Goal: Information Seeking & Learning: Check status

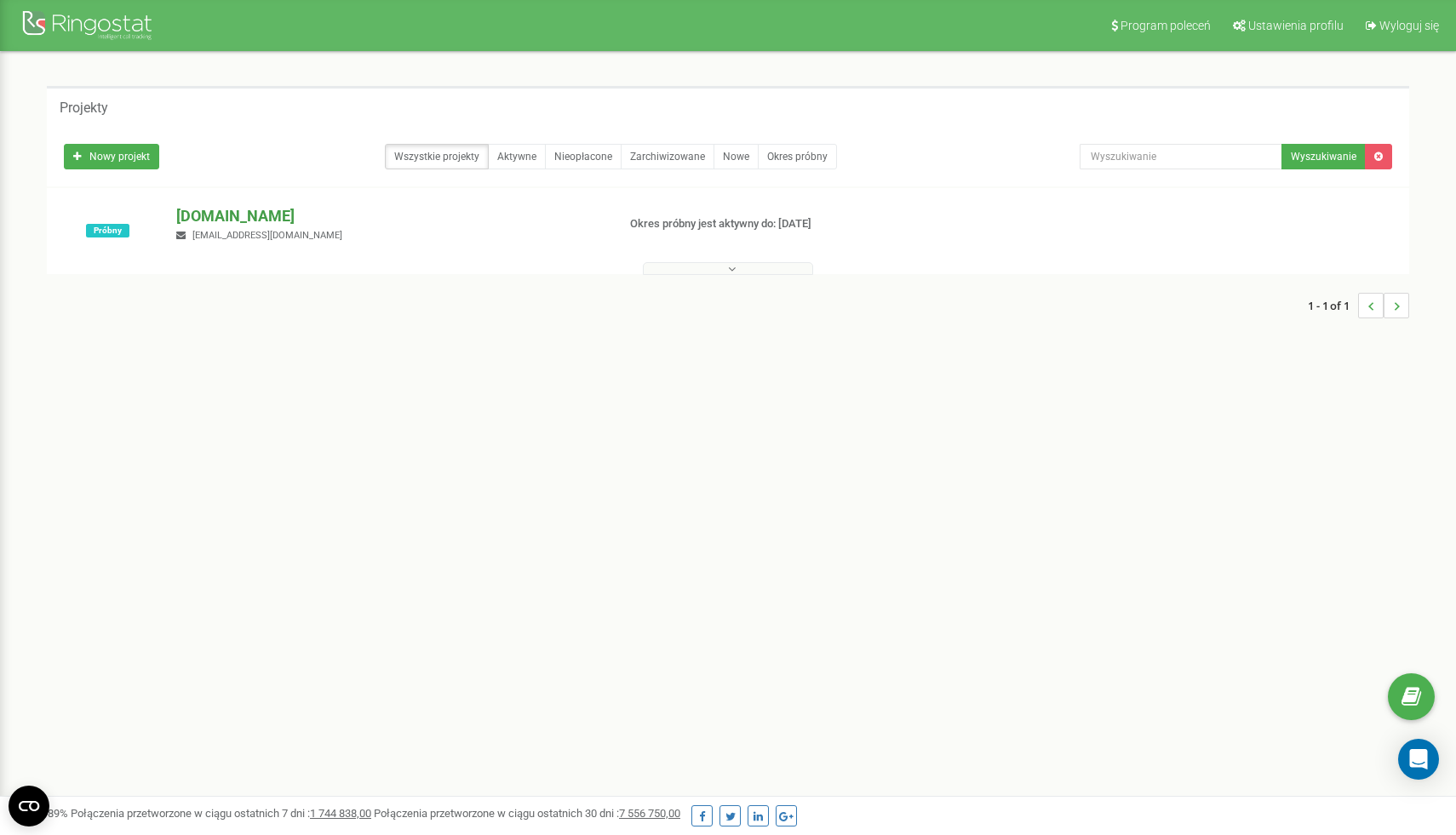
click at [207, 211] on p "[DOMAIN_NAME]" at bounding box center [389, 216] width 426 height 22
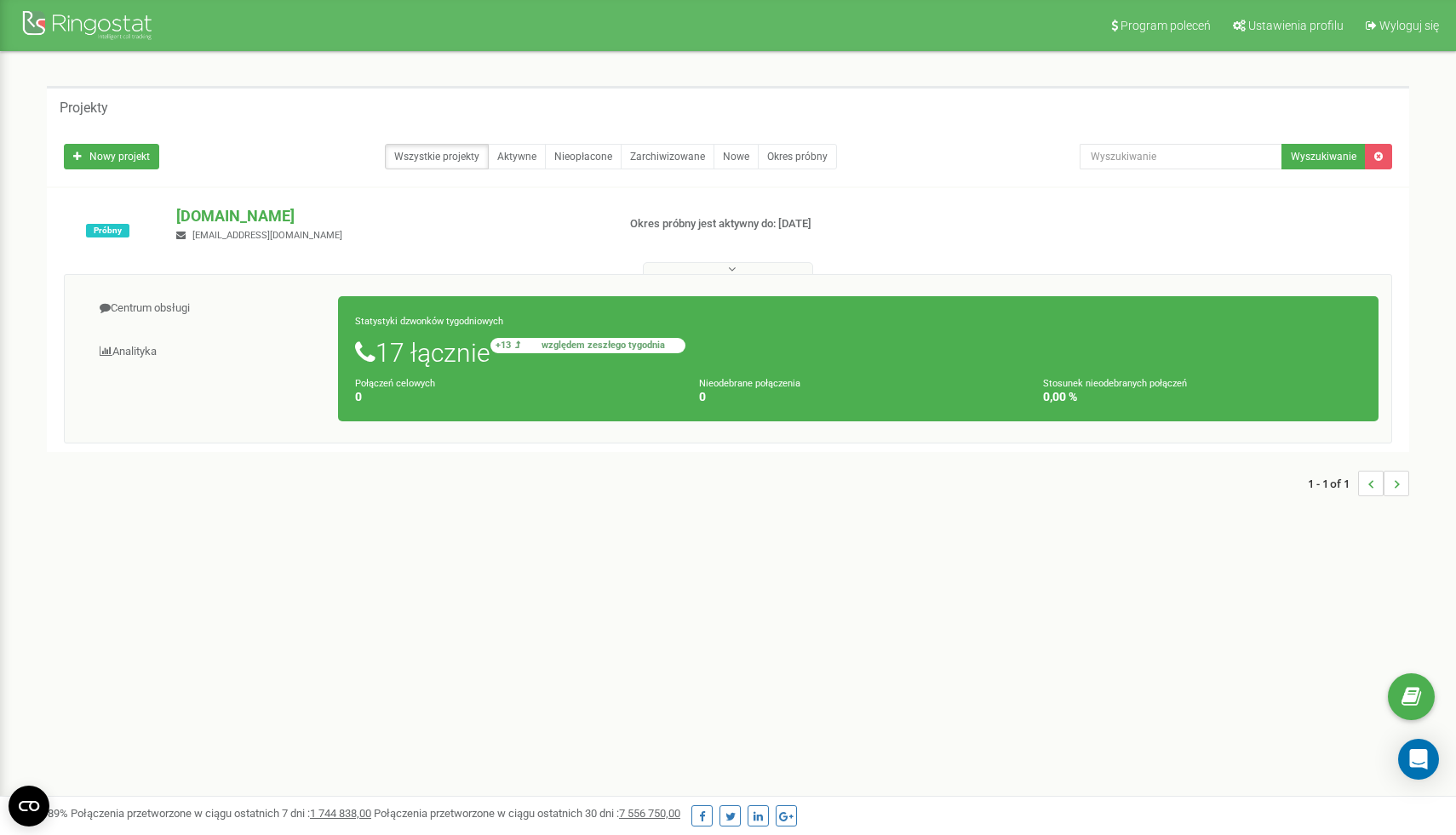
click at [525, 347] on small "+13 względem zeszłego tygodnia" at bounding box center [587, 346] width 195 height 16
click at [506, 157] on link "Aktywne" at bounding box center [517, 156] width 58 height 25
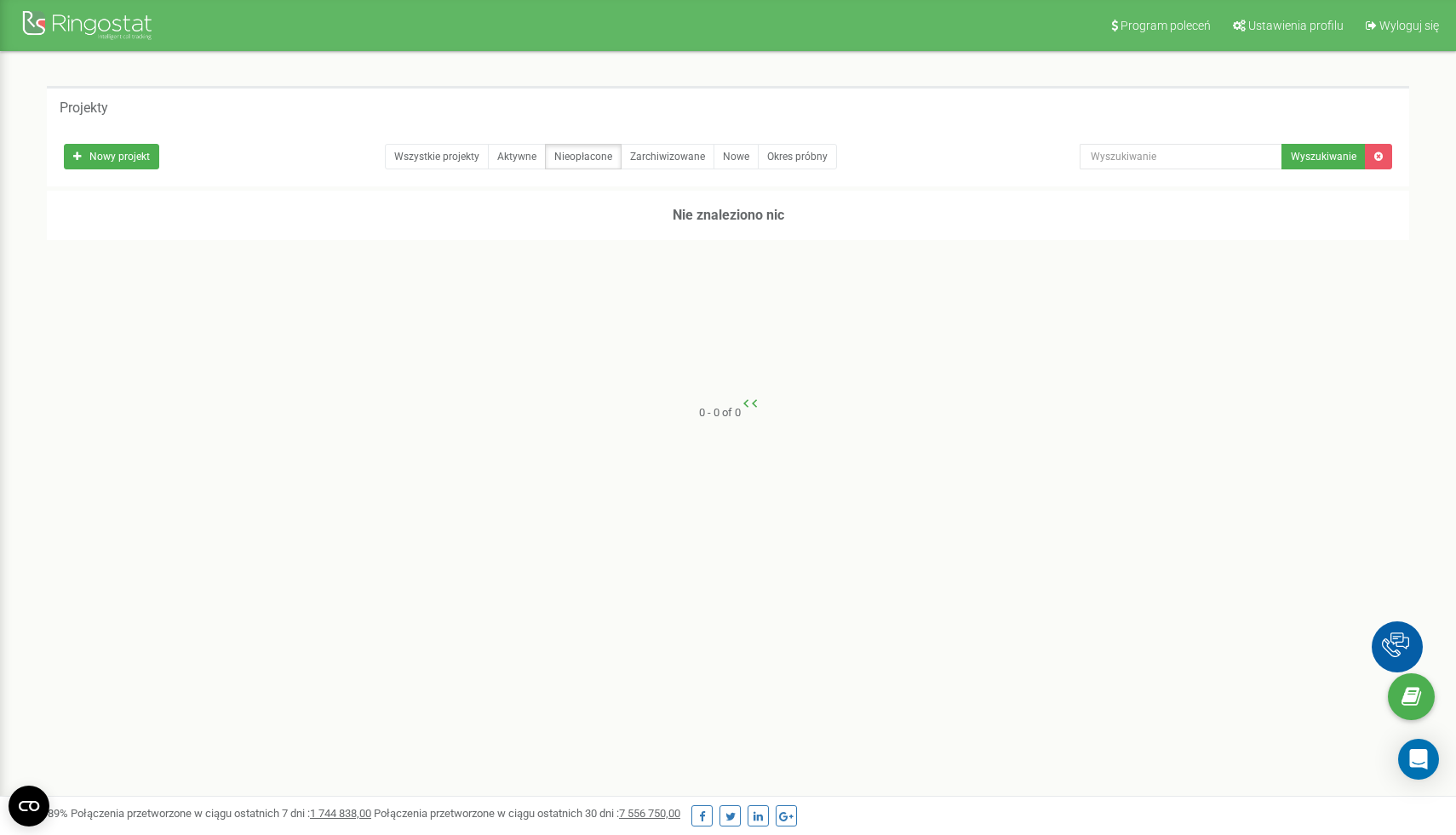
click at [449, 163] on link "Wszystkie projekty" at bounding box center [436, 156] width 104 height 25
click at [215, 214] on p "[DOMAIN_NAME]" at bounding box center [389, 216] width 426 height 22
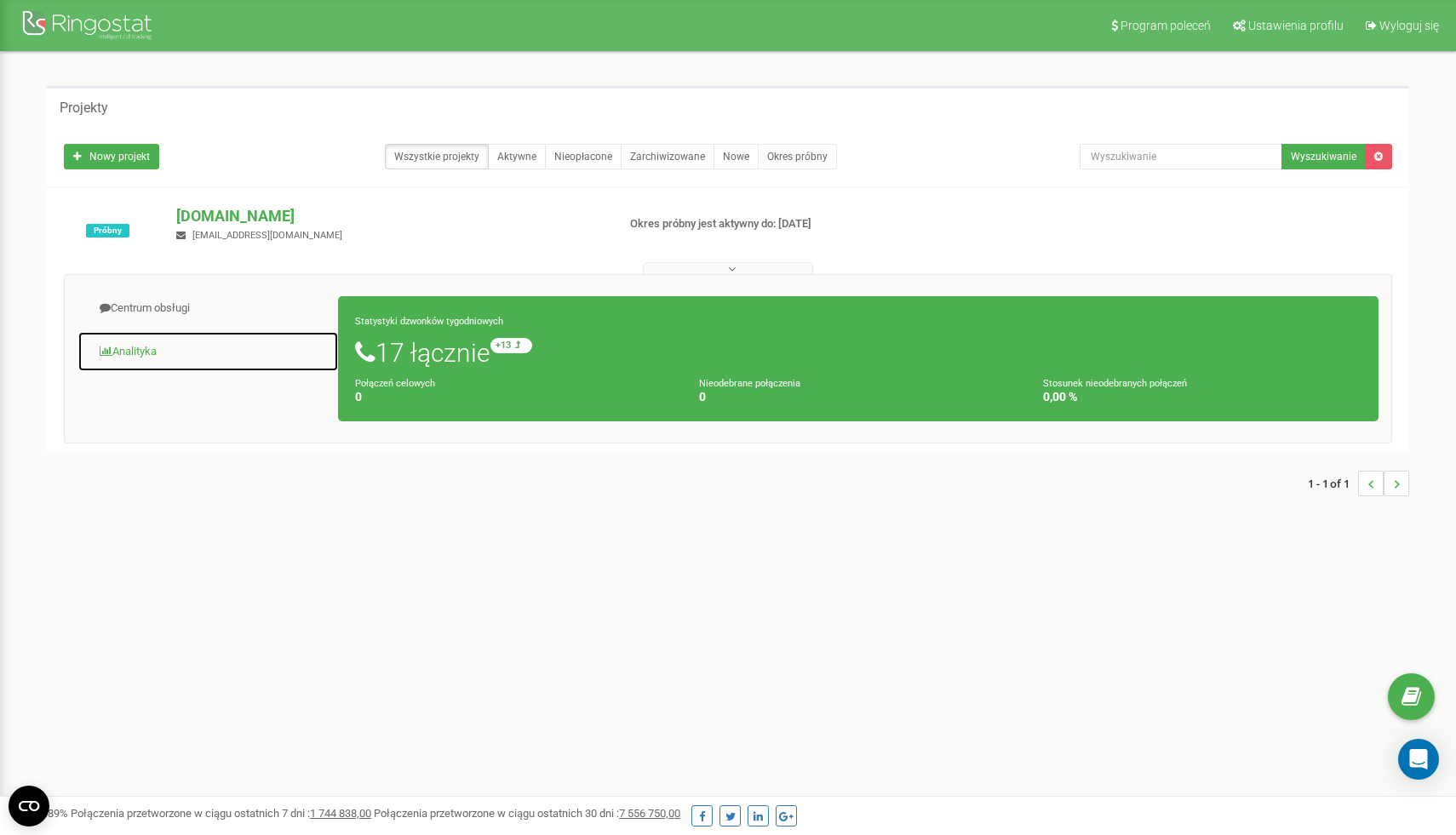
click at [152, 343] on link "Analityka" at bounding box center [208, 352] width 262 height 42
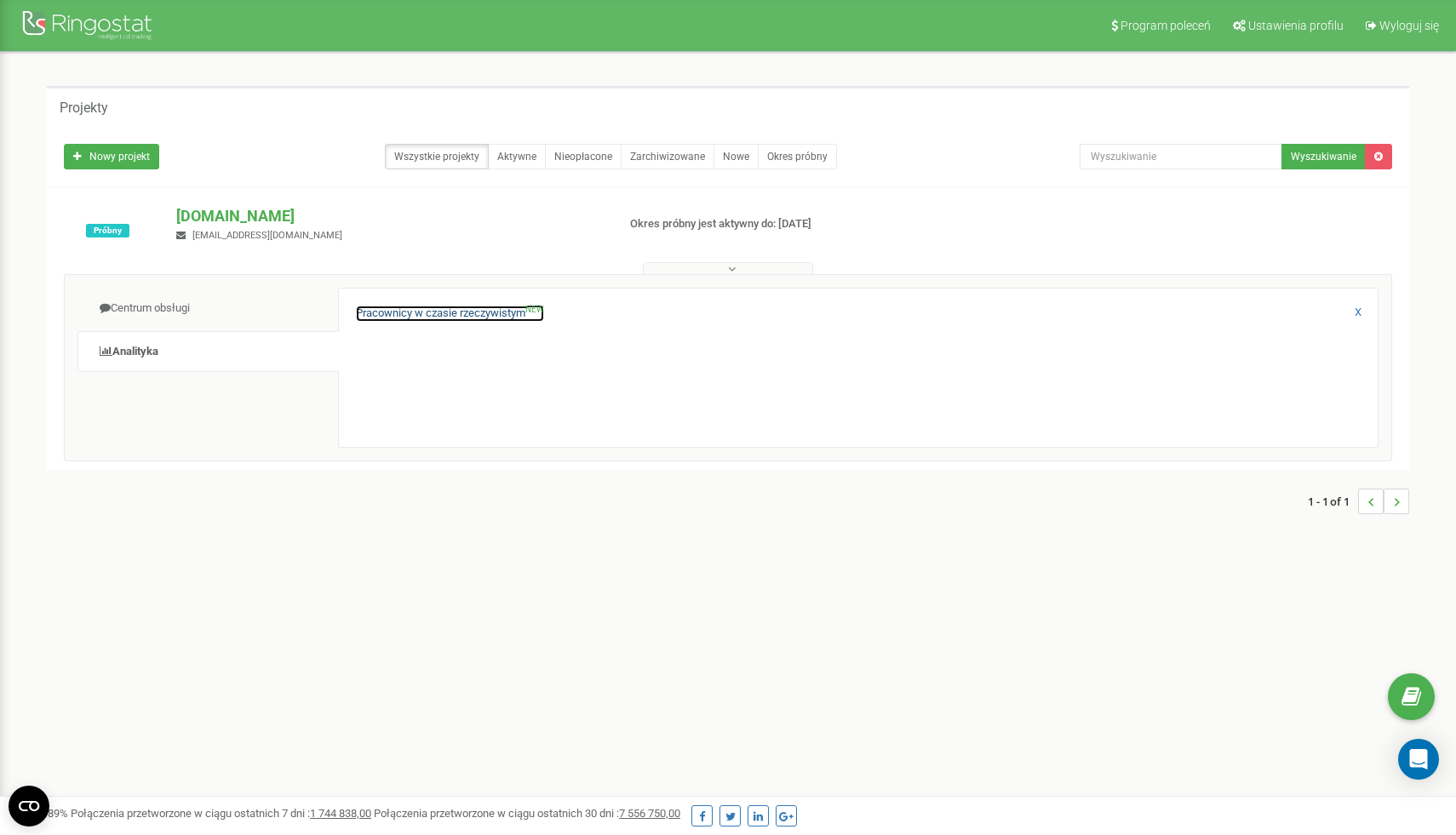
click at [401, 317] on link "Pracownicy w czasie rzeczywistym NEW" at bounding box center [450, 313] width 188 height 16
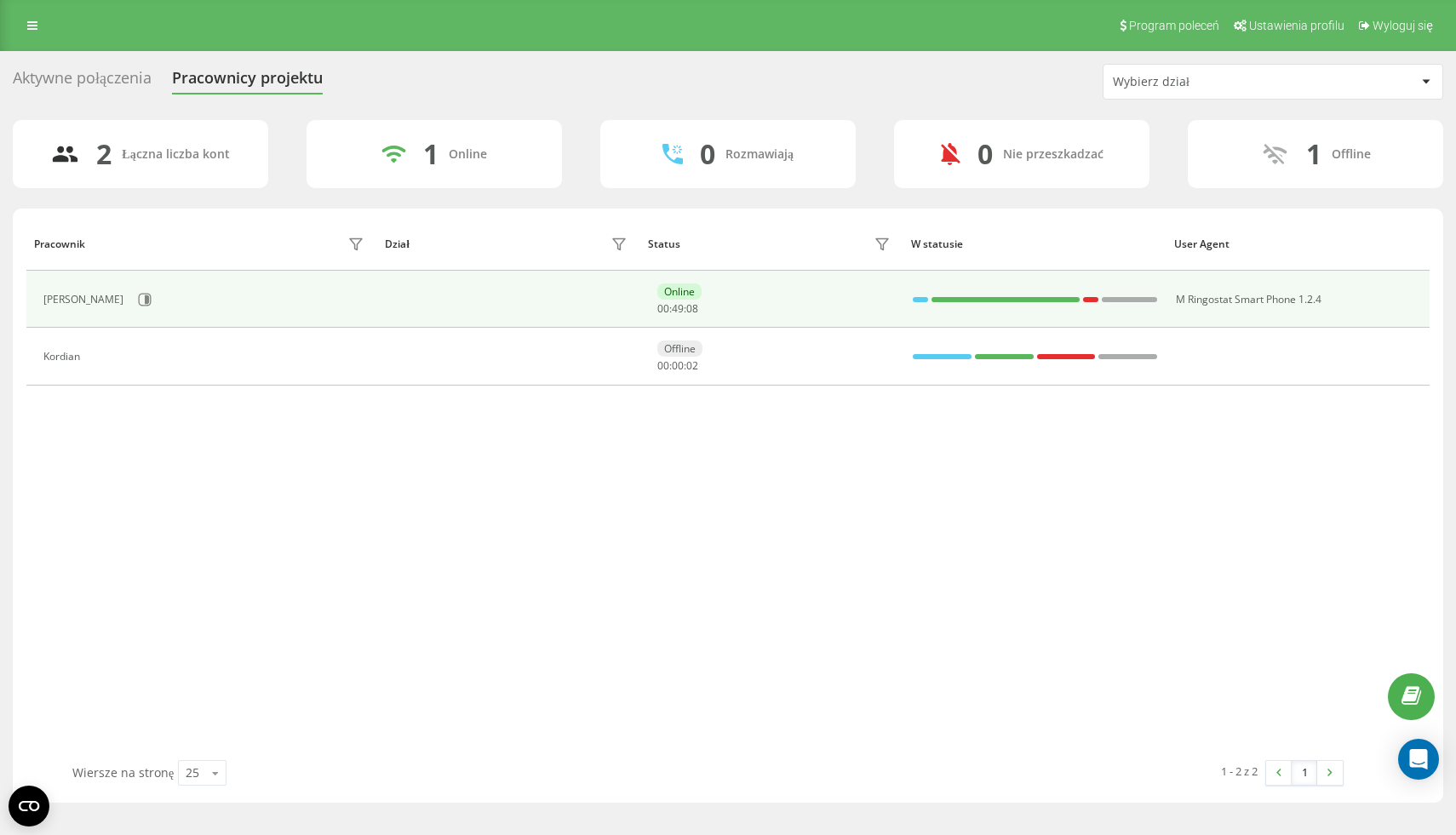
click at [733, 285] on div "Online 00 : 49 : 08" at bounding box center [775, 299] width 237 height 31
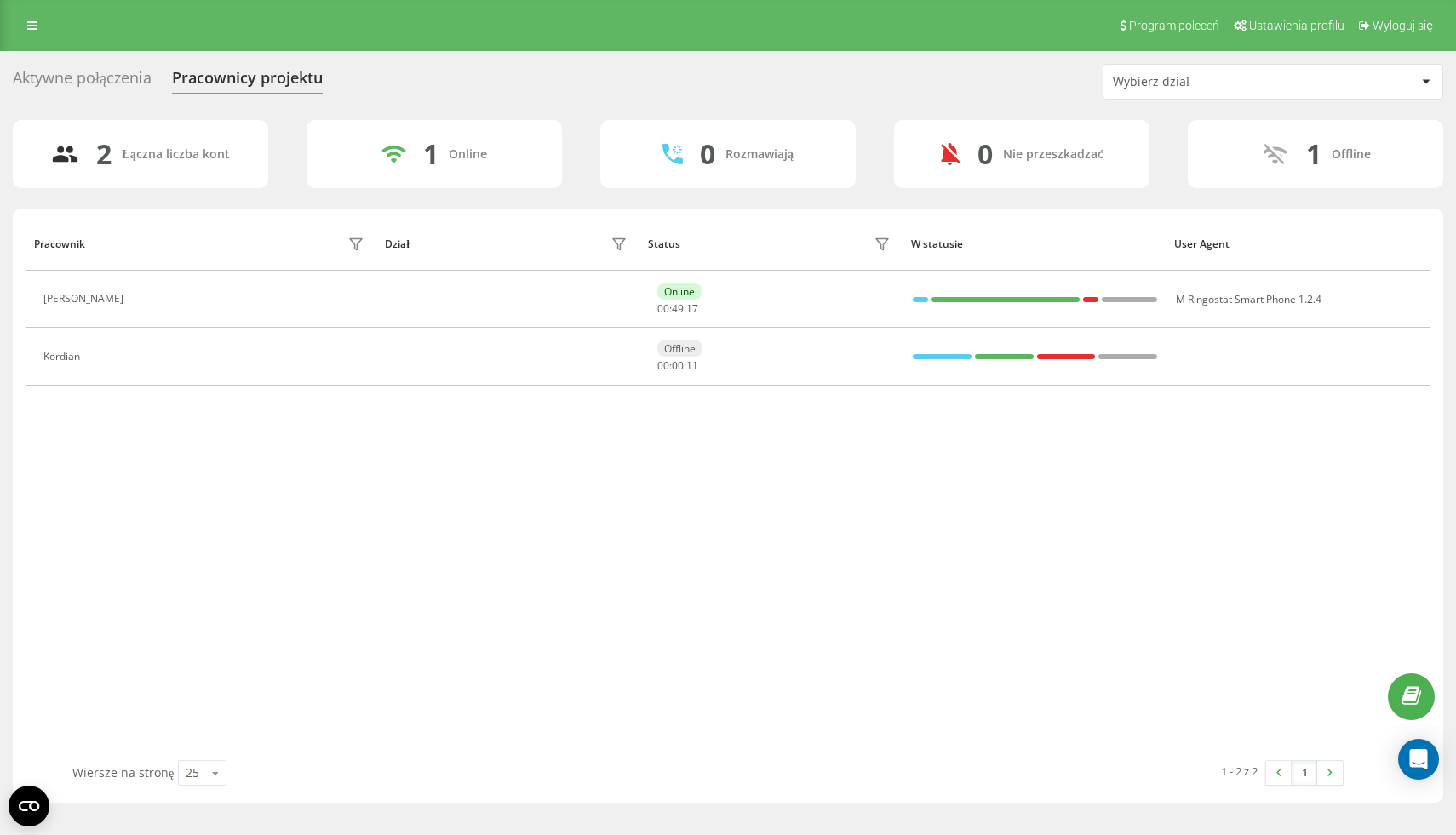
click at [116, 72] on div "Aktywne połączenia" at bounding box center [81, 81] width 139 height 26
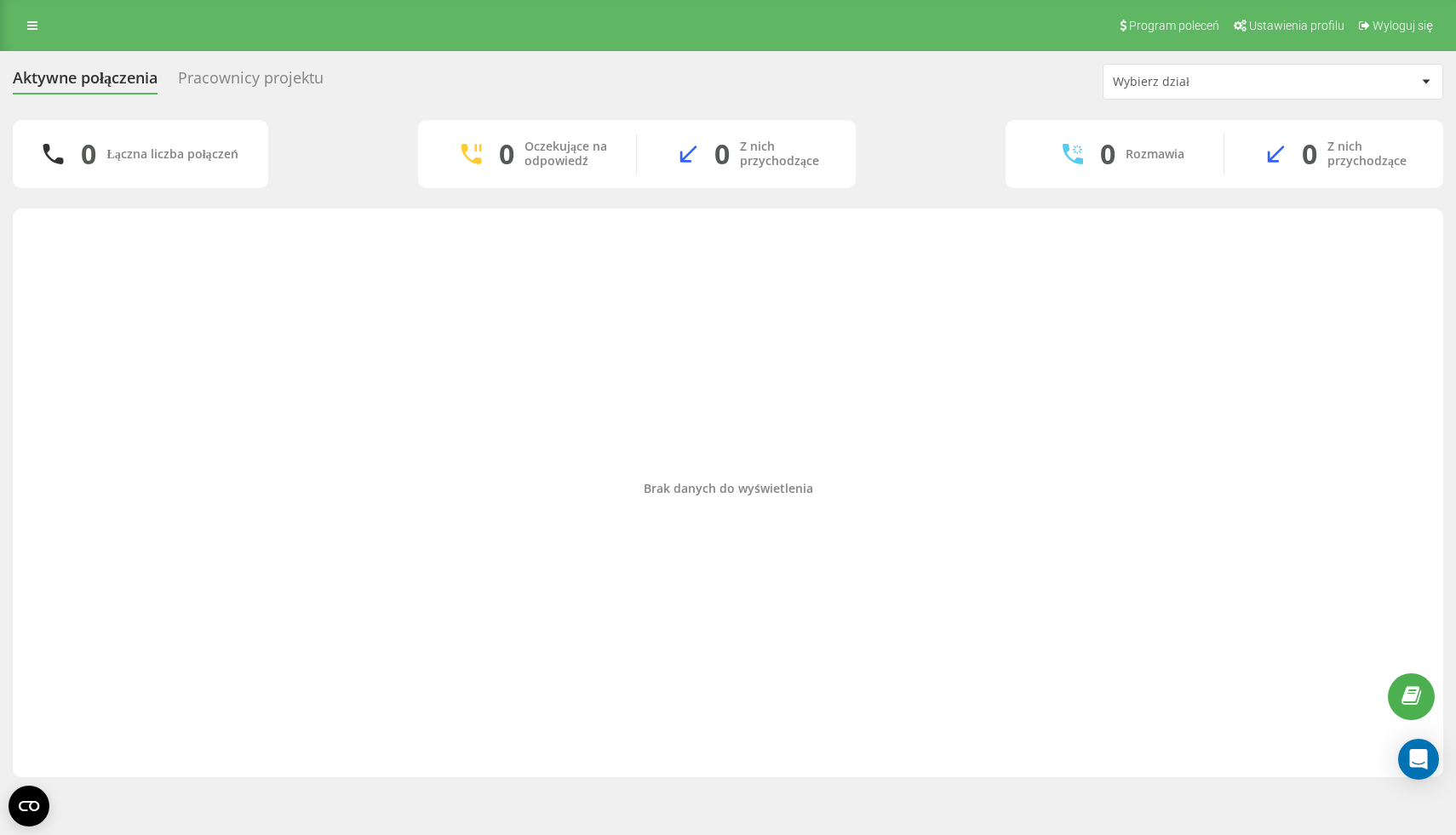
click at [276, 78] on div "Pracownicy projektu" at bounding box center [251, 81] width 145 height 26
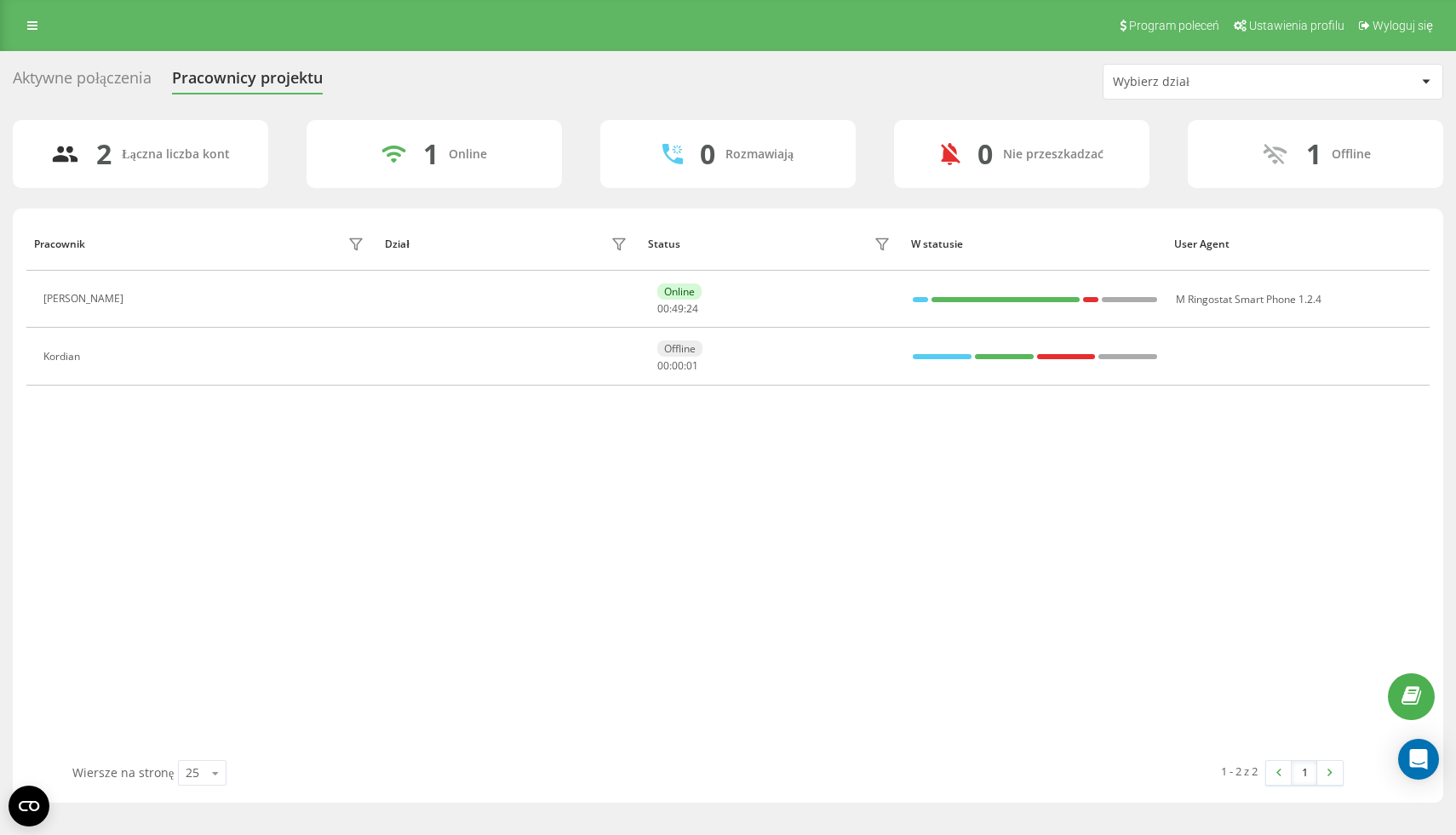
click at [1165, 87] on div "Wybierz dział" at bounding box center [1215, 81] width 204 height 15
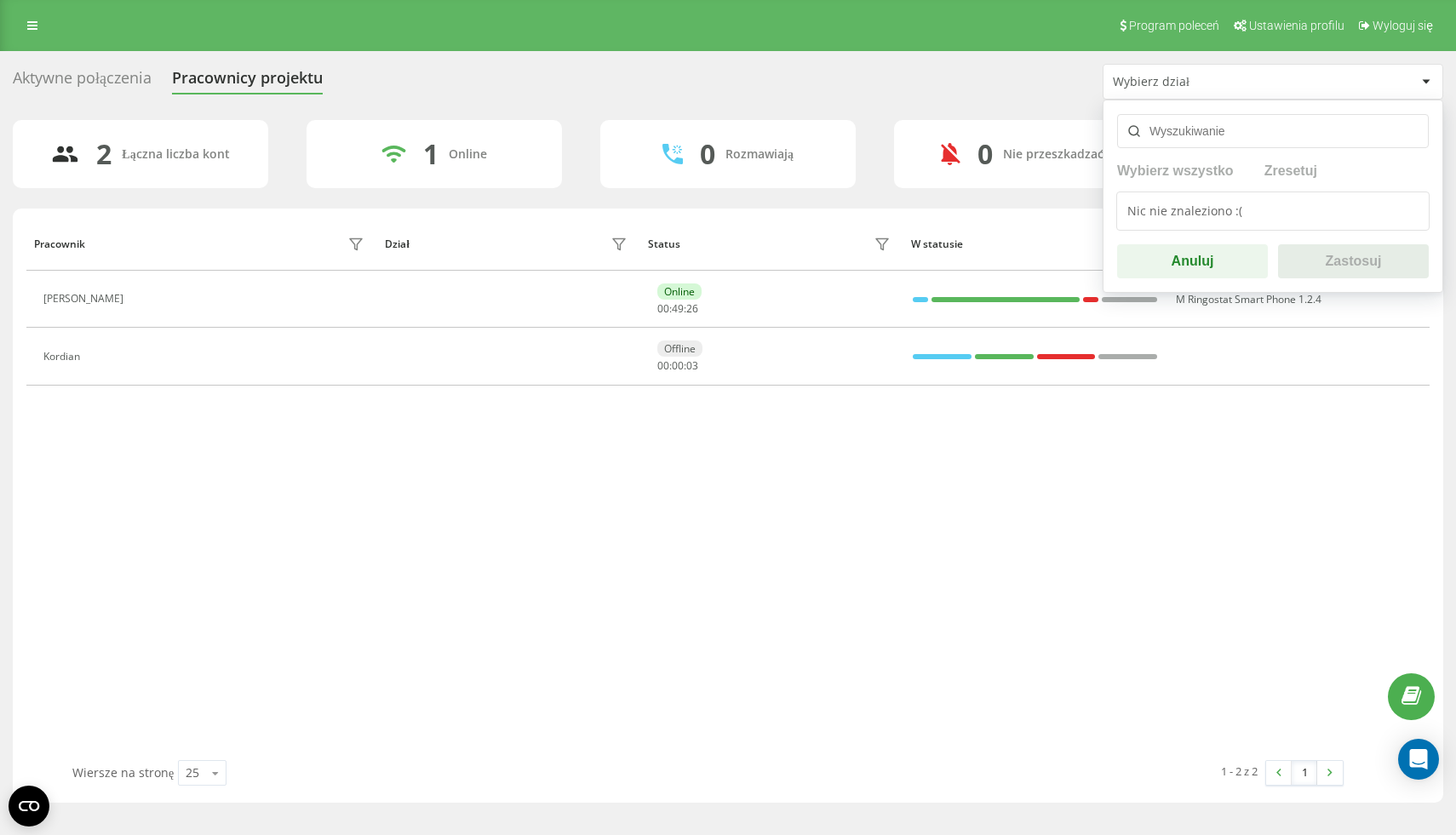
click at [982, 94] on div "Aktywne połączenia Pracownicy projektu Wybierz dział Wybierz wszystko Zresetuj …" at bounding box center [727, 81] width 1430 height 36
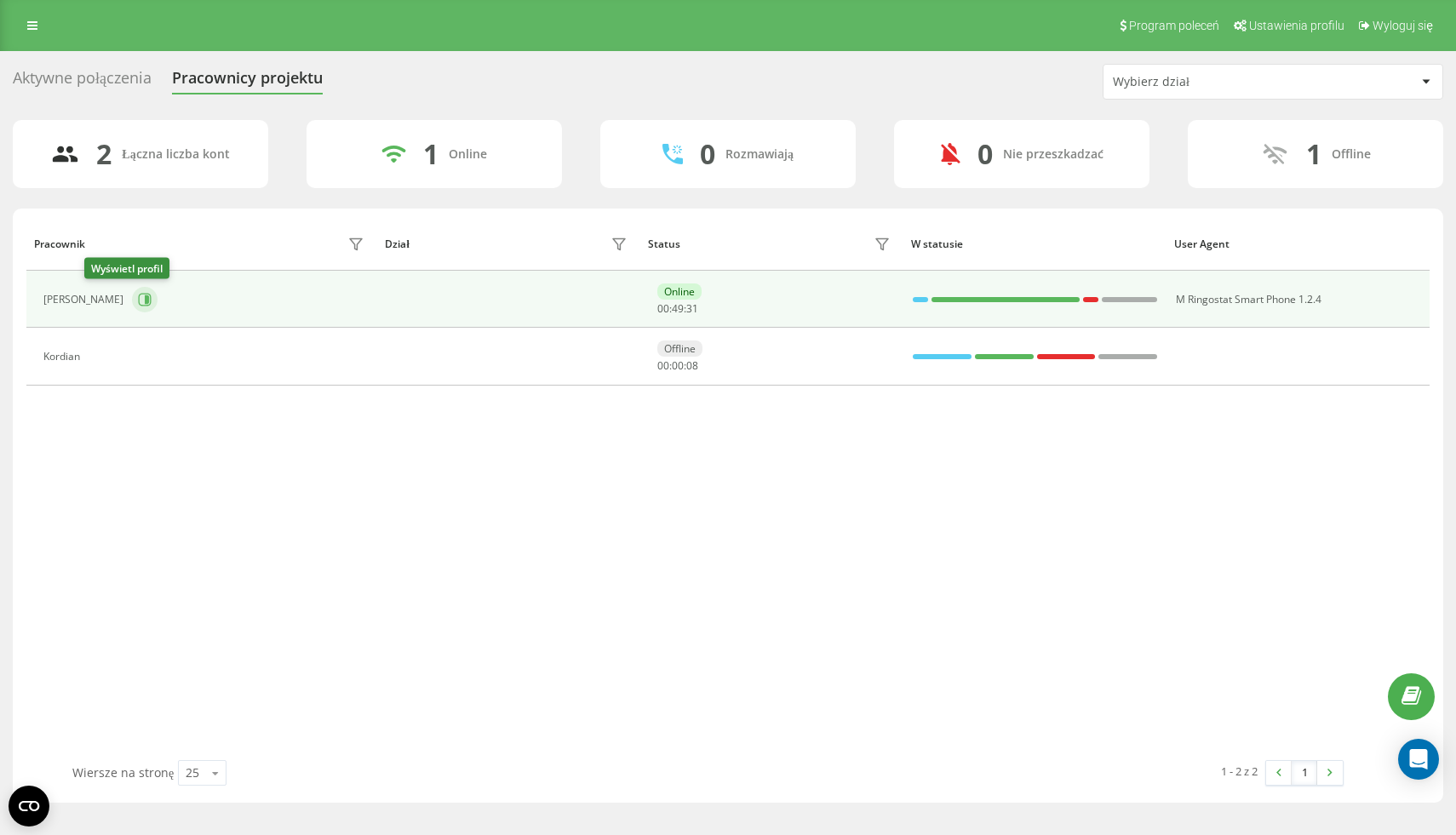
click at [144, 301] on icon at bounding box center [146, 300] width 4 height 9
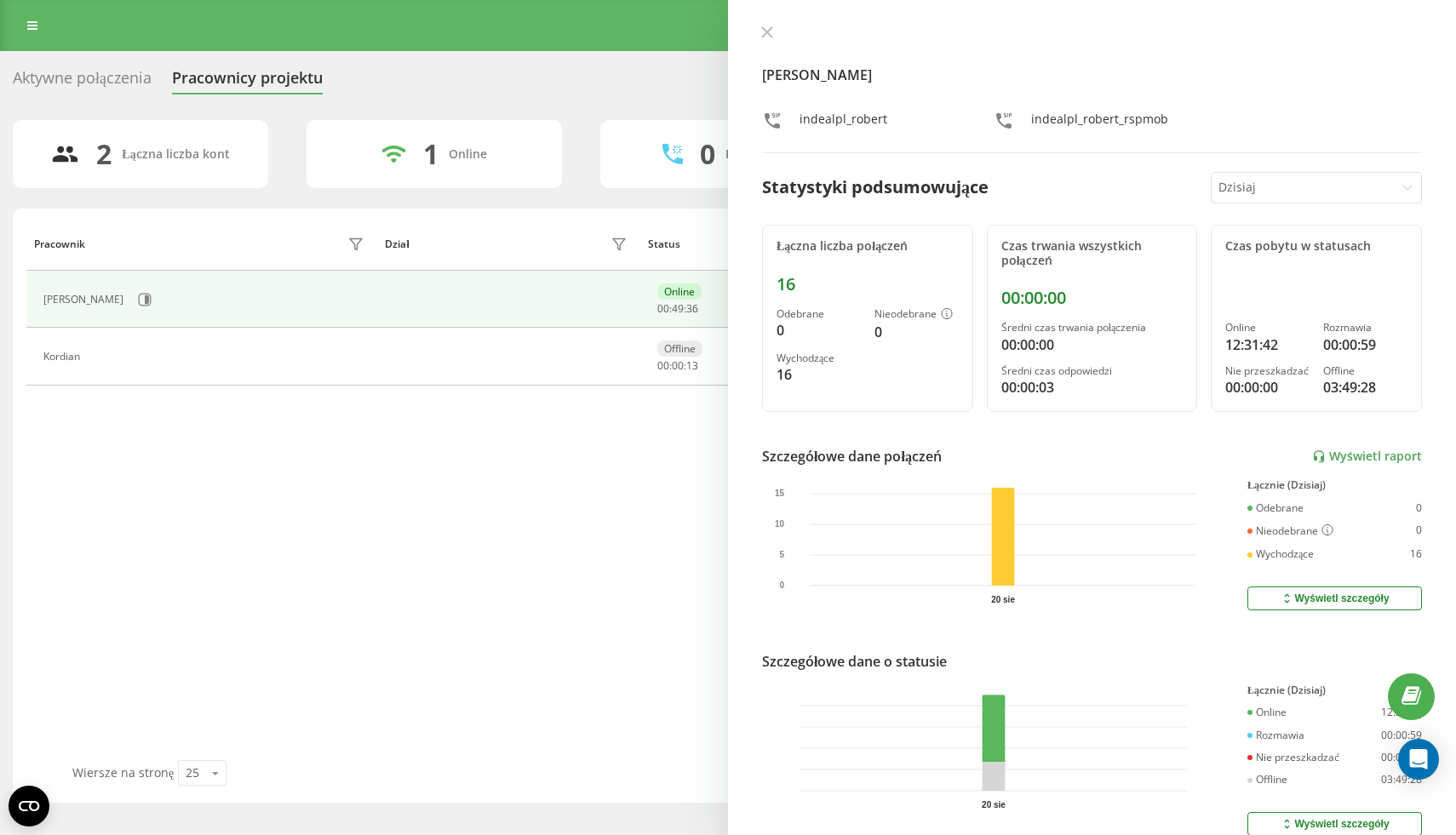
scroll to position [66, 0]
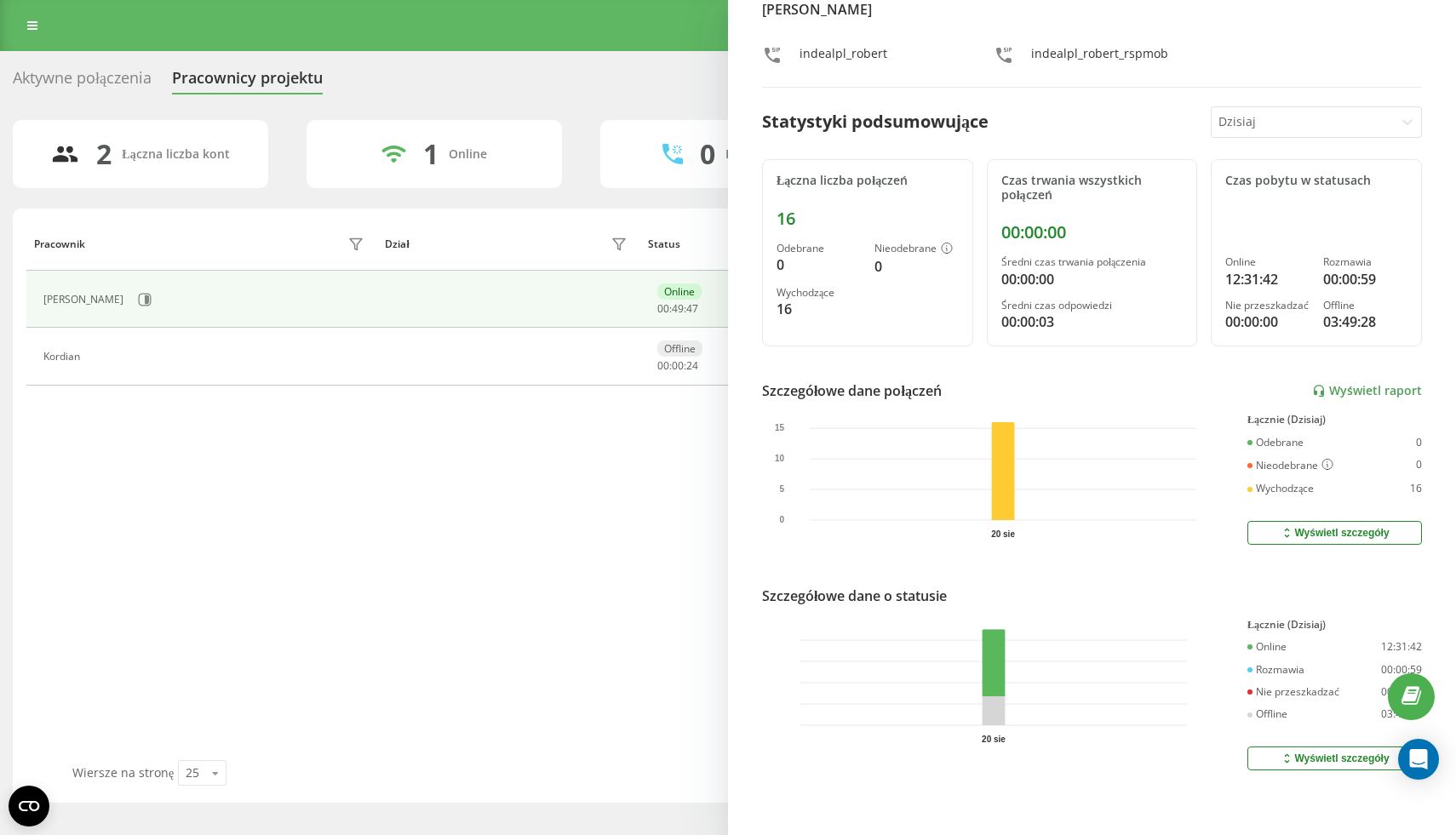
click at [1345, 532] on div "Wyświetl szczegóły" at bounding box center [1334, 533] width 109 height 14
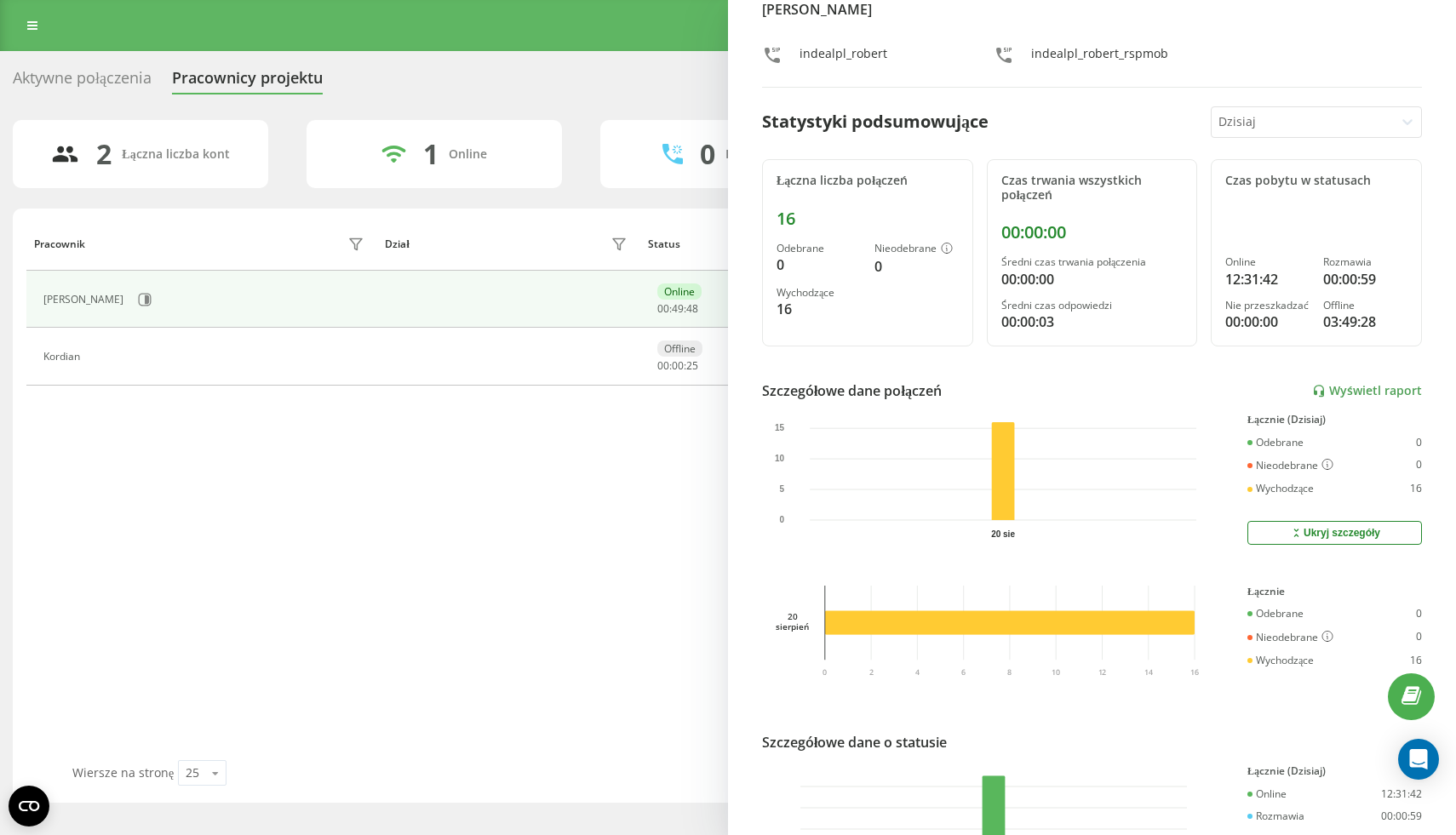
scroll to position [213, 0]
